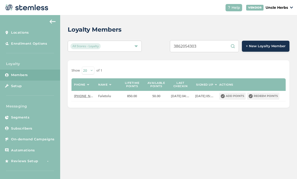
scroll to position [16, 0]
type input "3"
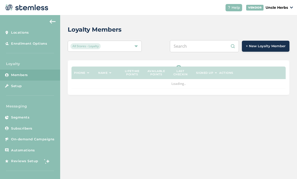
scroll to position [16, 0]
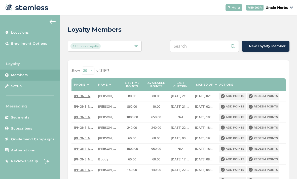
click at [201, 40] on input "text" at bounding box center [204, 46] width 69 height 12
click at [202, 40] on input "text" at bounding box center [204, 46] width 69 height 12
paste input "9079032912"
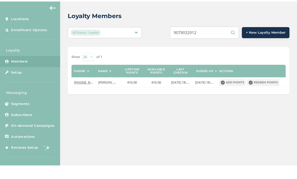
type input "9079032912"
click at [269, 93] on button "Redeem points" at bounding box center [263, 96] width 32 height 7
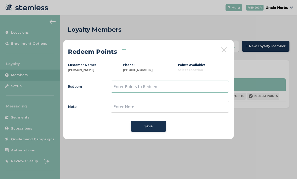
click at [161, 84] on input "text" at bounding box center [170, 87] width 118 height 12
type input "410"
click at [151, 127] on span "Save" at bounding box center [148, 126] width 8 height 5
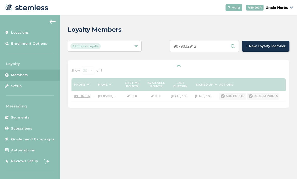
click at [216, 49] on input "9079032912" at bounding box center [204, 46] width 69 height 12
type input "9"
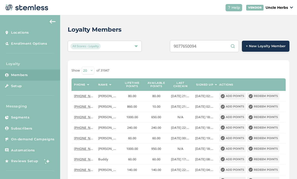
click at [223, 46] on input "9077650094" at bounding box center [204, 46] width 69 height 12
click at [200, 51] on input "9077650094" at bounding box center [204, 46] width 69 height 12
click at [202, 50] on input "9077650094" at bounding box center [204, 46] width 69 height 12
type input "9077650094"
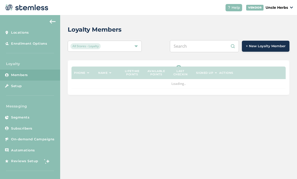
click at [202, 48] on input "text" at bounding box center [204, 46] width 69 height 12
click at [200, 48] on input "text" at bounding box center [204, 46] width 69 height 12
click at [197, 47] on input "text" at bounding box center [204, 46] width 69 height 12
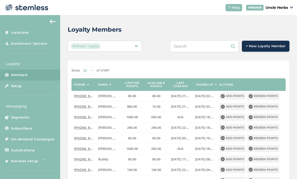
click at [210, 47] on input "text" at bounding box center [204, 46] width 69 height 12
paste input "9077650094"
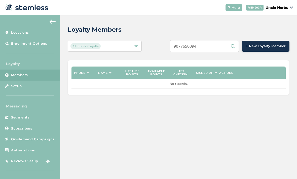
click at [222, 48] on input "9077650094" at bounding box center [204, 46] width 69 height 12
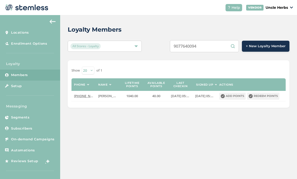
click at [216, 48] on input "9077640094" at bounding box center [204, 46] width 69 height 12
type input "9"
